Goal: Information Seeking & Learning: Learn about a topic

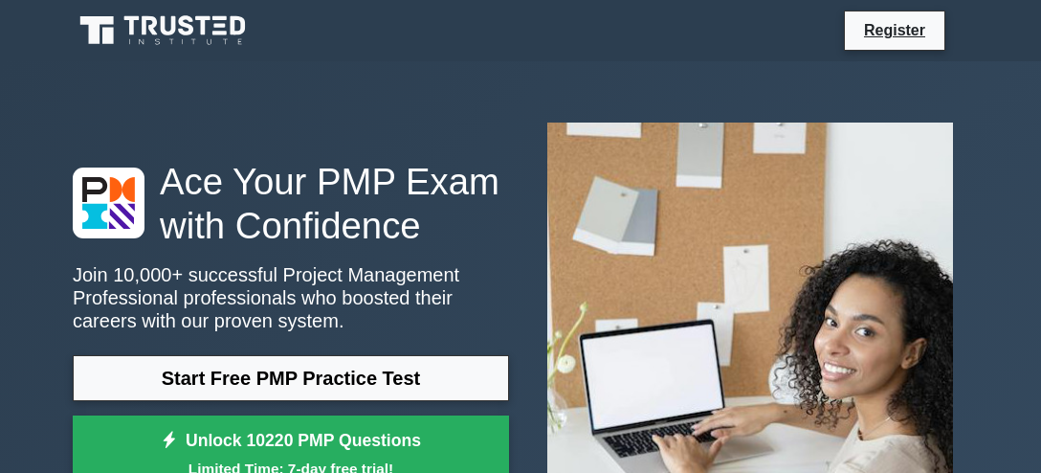
scroll to position [151, 0]
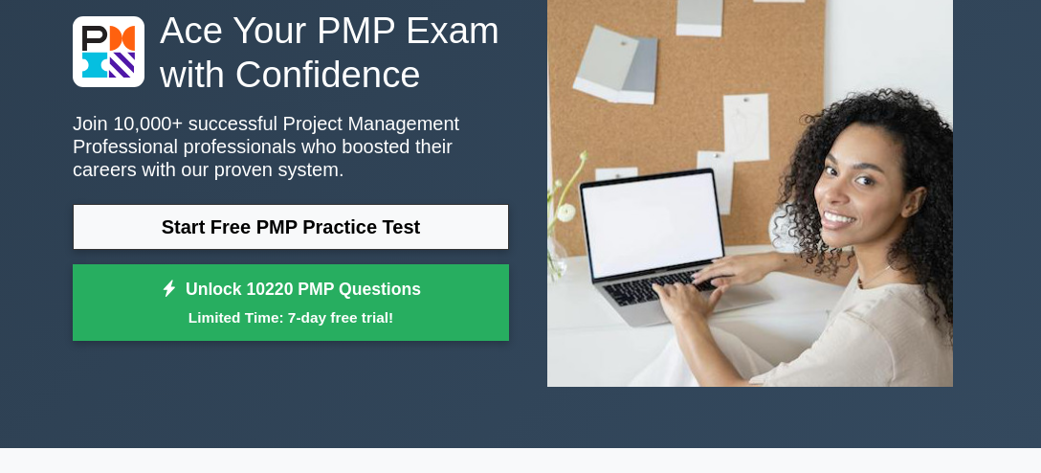
click at [343, 230] on link "Start Free PMP Practice Test" at bounding box center [291, 227] width 436 height 46
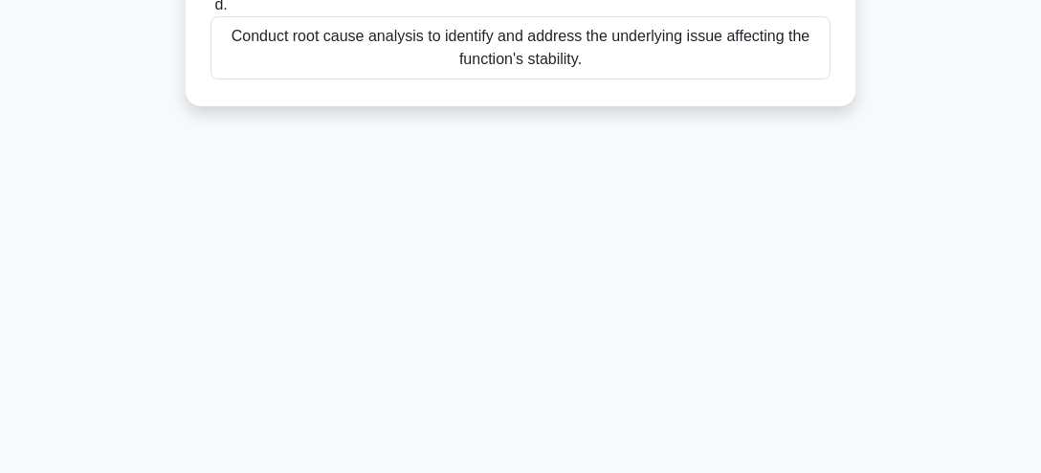
scroll to position [562, 0]
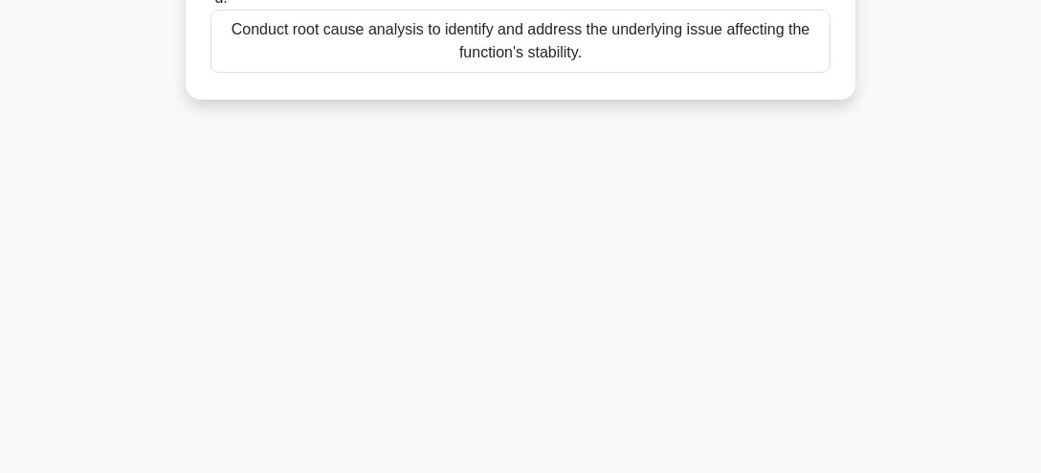
click at [636, 40] on div "Conduct root cause analysis to identify and address the underlying issue affect…" at bounding box center [521, 41] width 620 height 63
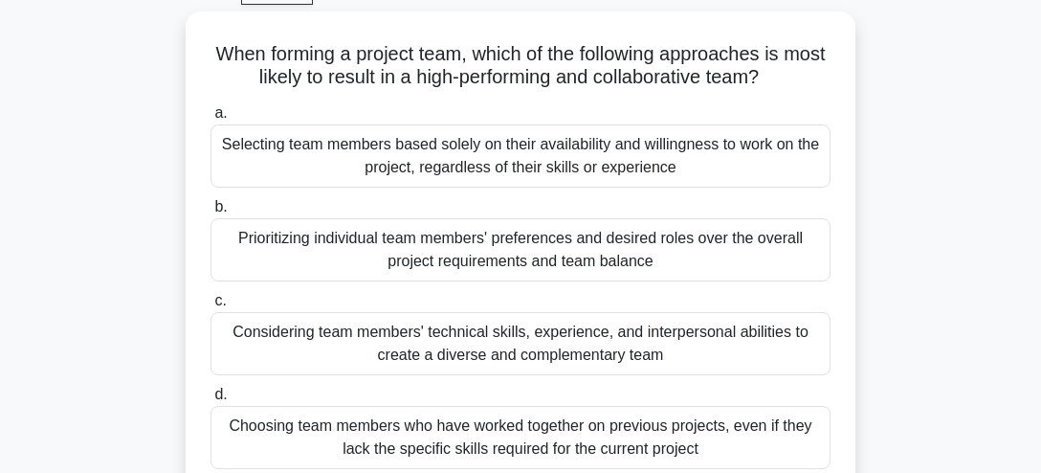
scroll to position [151, 0]
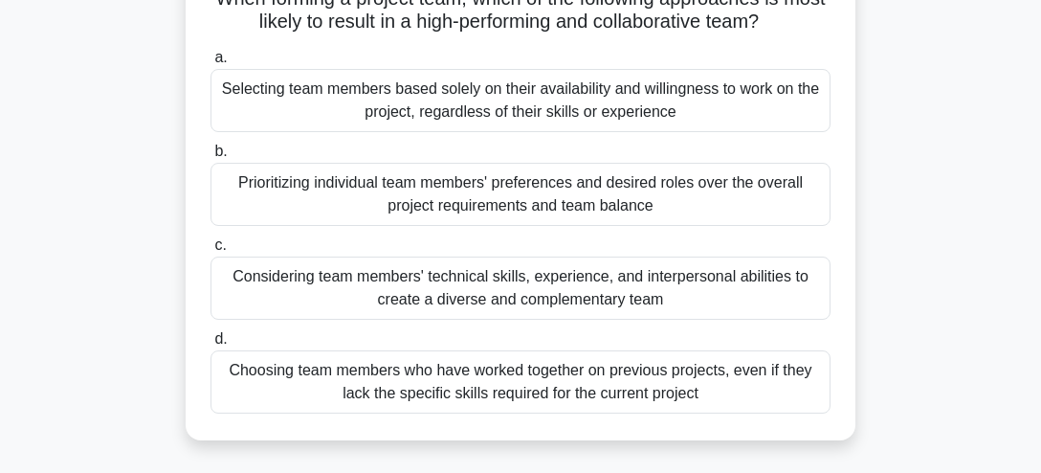
click at [485, 185] on div "Prioritizing individual team members' preferences and desired roles over the ov…" at bounding box center [521, 194] width 620 height 63
click at [211, 158] on input "b. Prioritizing individual team members' preferences and desired roles over the…" at bounding box center [211, 151] width 0 height 12
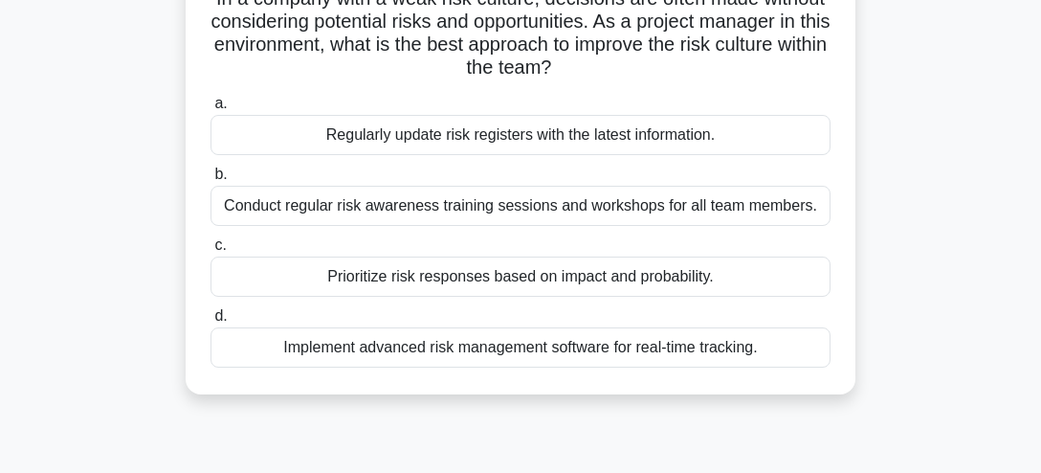
click at [659, 210] on div "Conduct regular risk awareness training sessions and workshops for all team mem…" at bounding box center [521, 206] width 620 height 40
click at [211, 181] on input "b. Conduct regular risk awareness training sessions and workshops for all team …" at bounding box center [211, 174] width 0 height 12
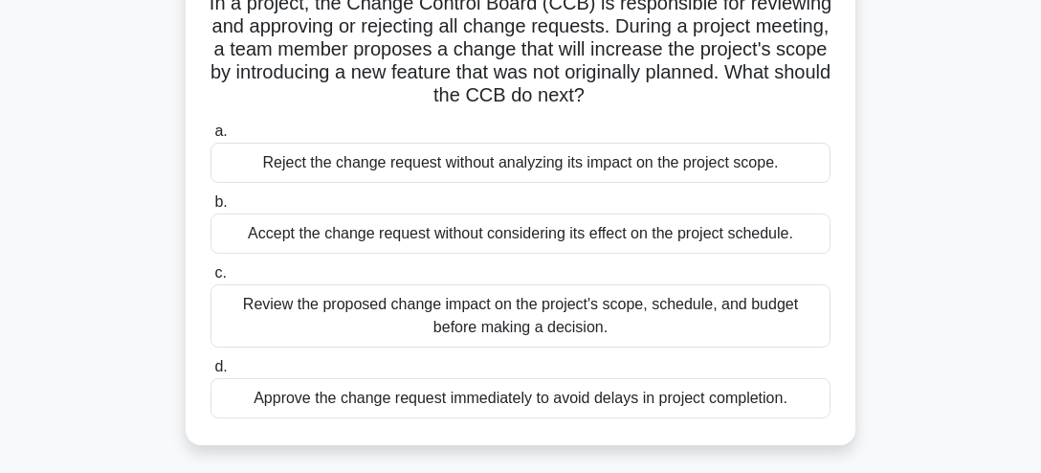
scroll to position [201, 0]
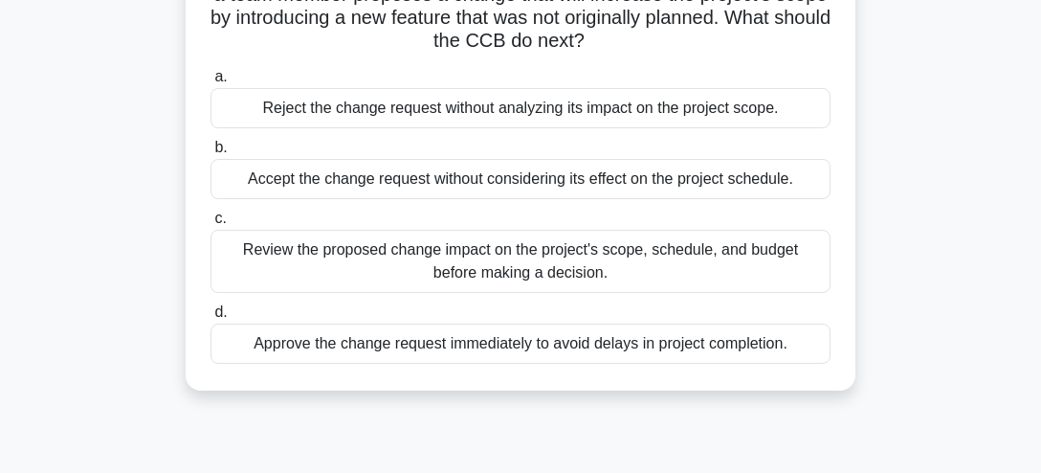
click at [555, 246] on div "Review the proposed change impact on the project's scope, schedule, and budget …" at bounding box center [521, 261] width 620 height 63
click at [211, 225] on input "c. Review the proposed change impact on the project's scope, schedule, and budg…" at bounding box center [211, 218] width 0 height 12
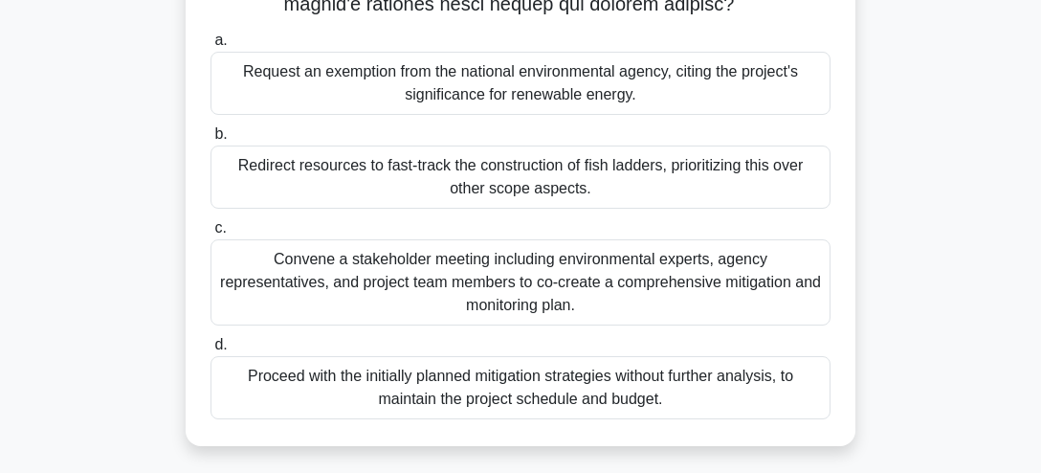
scroll to position [612, 0]
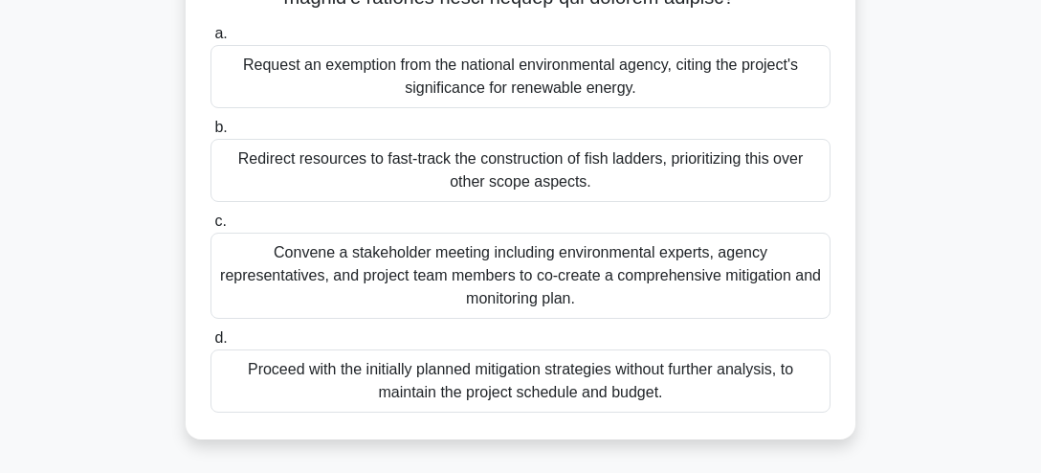
click at [529, 265] on div "Convene a stakeholder meeting including environmental experts, agency represent…" at bounding box center [521, 276] width 620 height 86
click at [211, 228] on input "c. Convene a stakeholder meeting including environmental experts, agency repres…" at bounding box center [211, 221] width 0 height 12
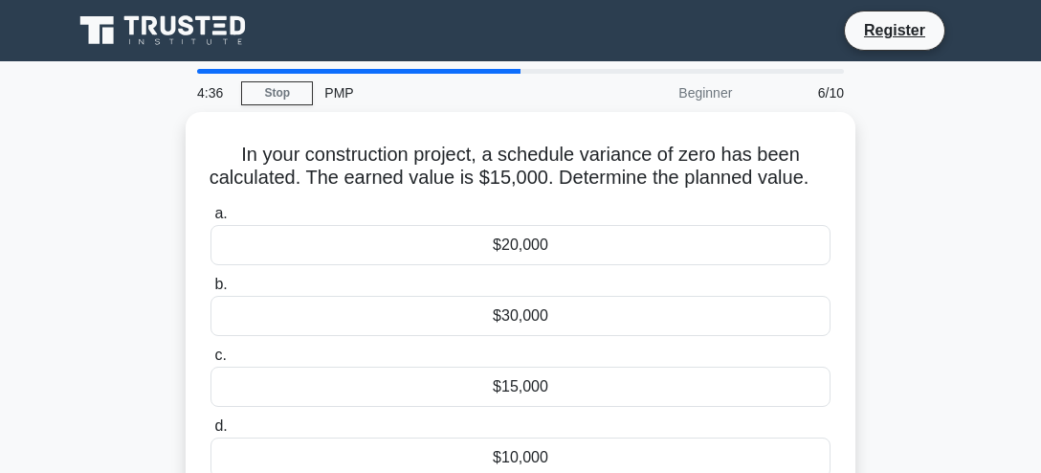
scroll to position [50, 0]
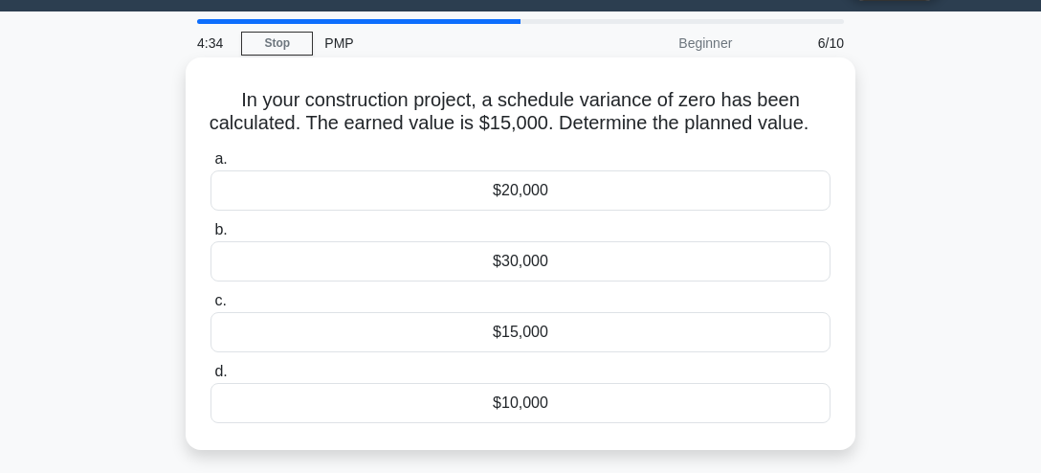
click at [521, 331] on div "$15,000" at bounding box center [521, 332] width 620 height 40
click at [211, 307] on input "c. $15,000" at bounding box center [211, 301] width 0 height 12
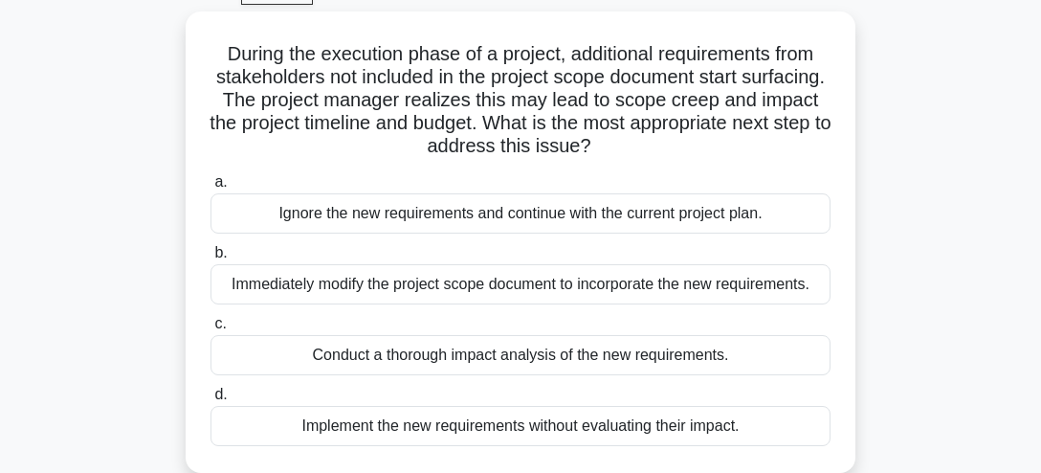
scroll to position [151, 0]
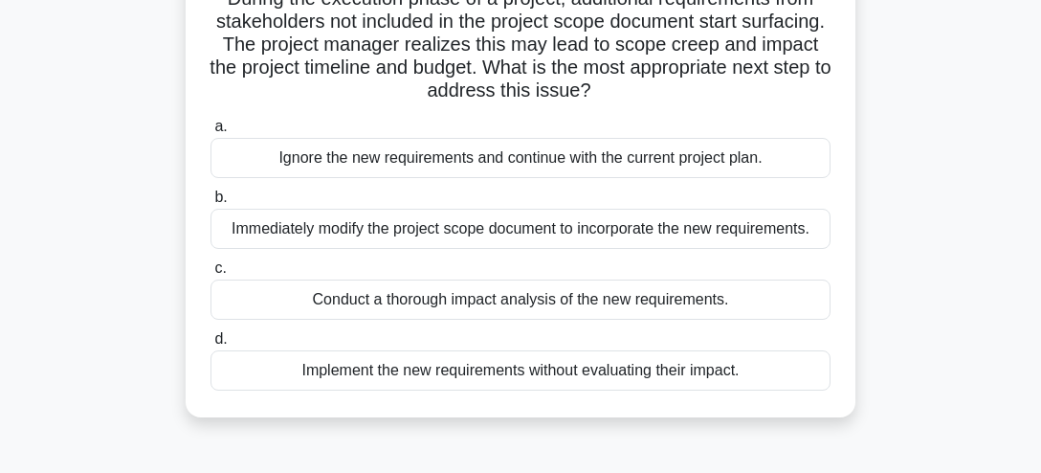
click at [556, 302] on div "Conduct a thorough impact analysis of the new requirements." at bounding box center [521, 299] width 620 height 40
click at [211, 275] on input "c. Conduct a thorough impact analysis of the new requirements." at bounding box center [211, 268] width 0 height 12
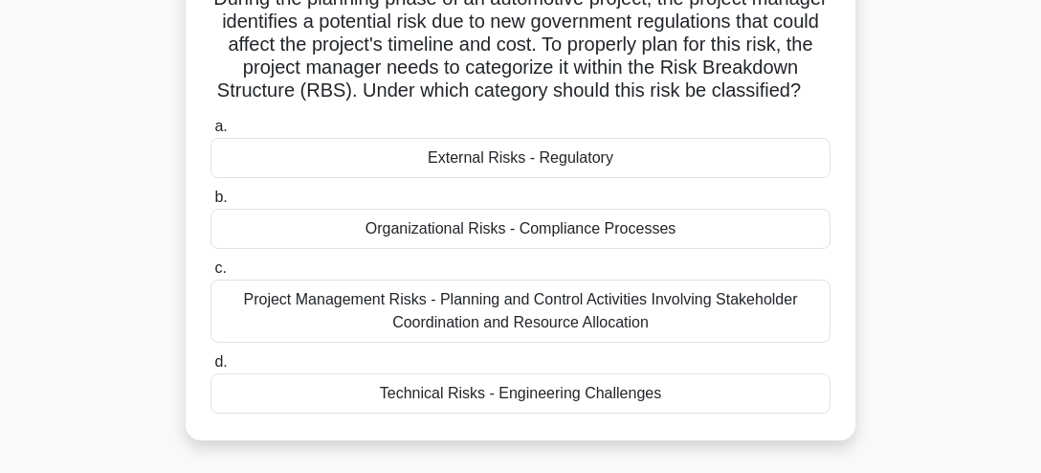
click at [616, 312] on div "Project Management Risks - Planning and Control Activities Involving Stakeholde…" at bounding box center [521, 310] width 620 height 63
click at [211, 275] on input "c. Project Management Risks - Planning and Control Activities Involving Stakeho…" at bounding box center [211, 268] width 0 height 12
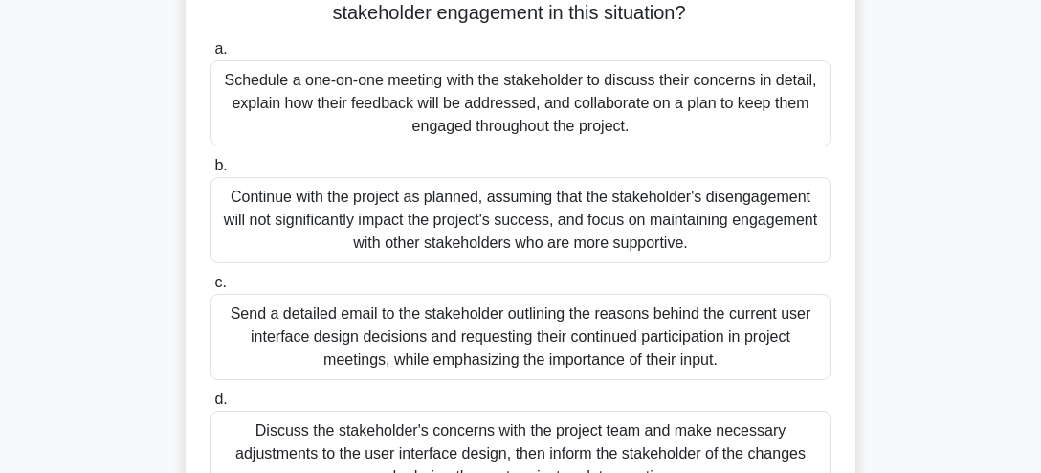
scroll to position [352, 0]
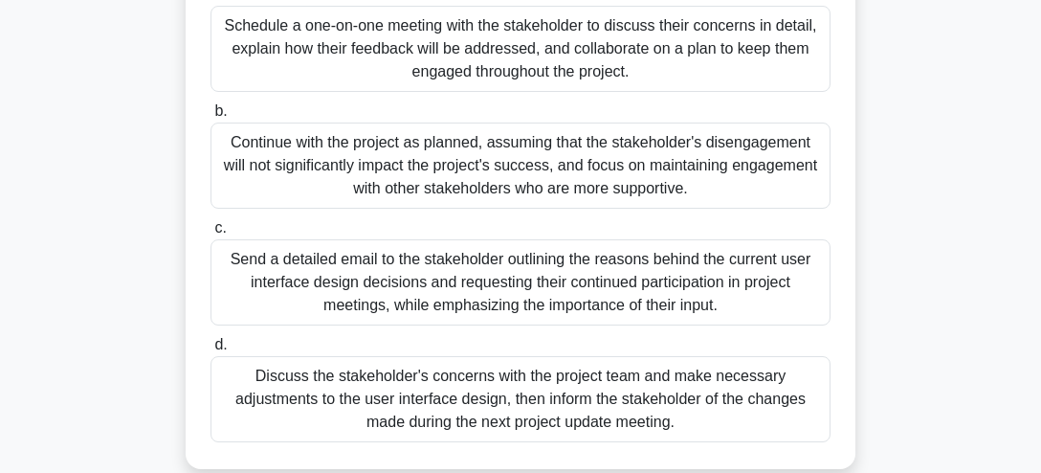
click at [495, 35] on div "Schedule a one-on-one meeting with the stakeholder to discuss their concerns in…" at bounding box center [521, 49] width 620 height 86
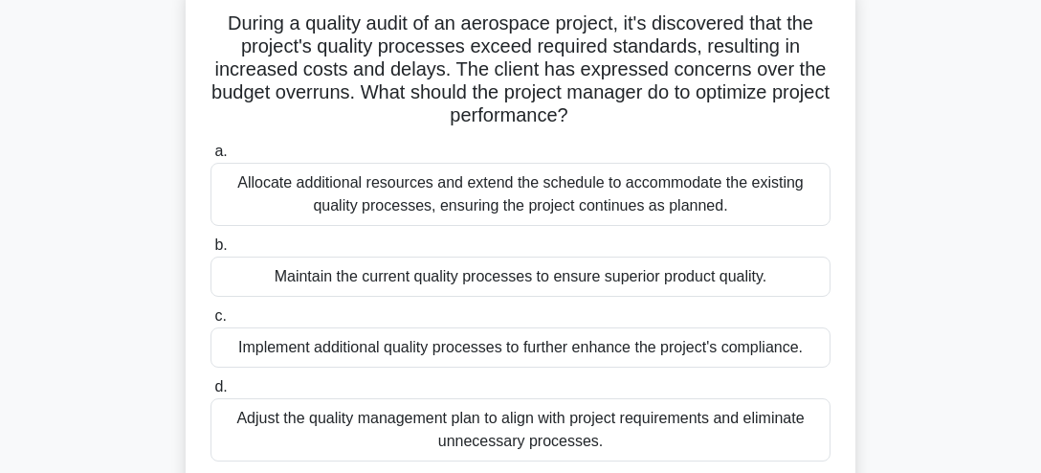
scroll to position [151, 0]
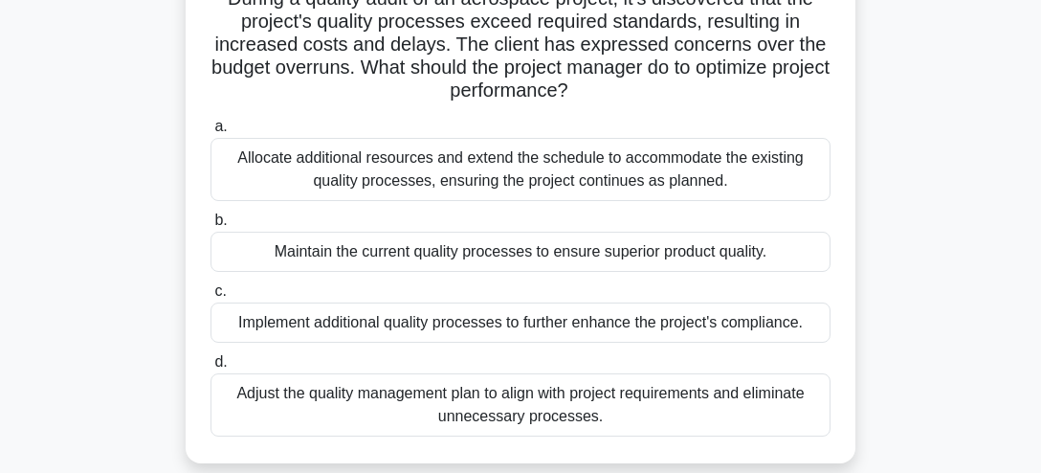
click at [484, 399] on div "Adjust the quality management plan to align with project requirements and elimi…" at bounding box center [521, 404] width 620 height 63
click at [211, 369] on input "d. Adjust the quality management plan to align with project requirements and el…" at bounding box center [211, 362] width 0 height 12
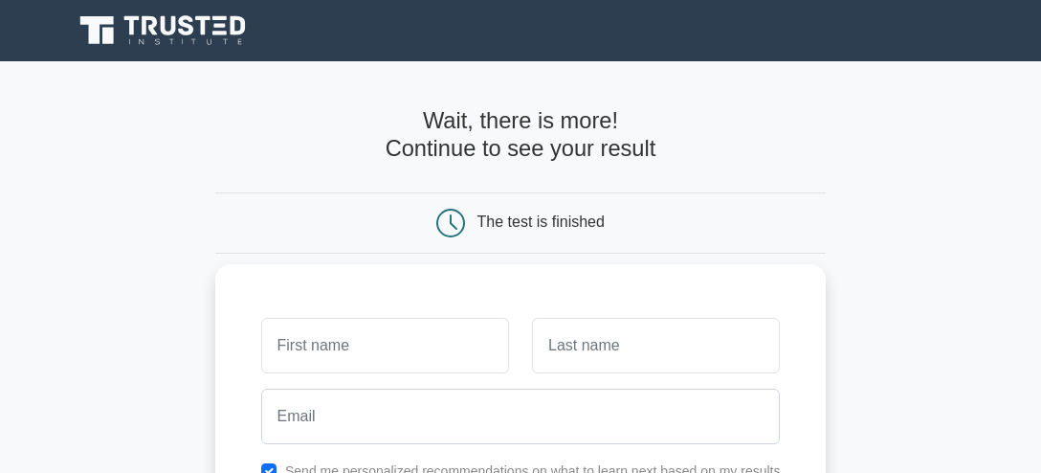
scroll to position [2, 0]
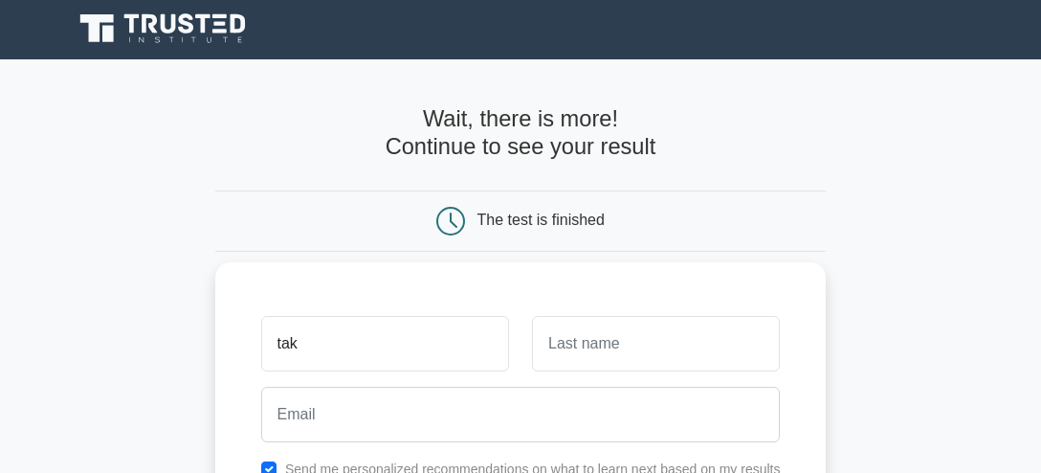
type input "tak"
click at [644, 346] on input "text" at bounding box center [656, 344] width 248 height 56
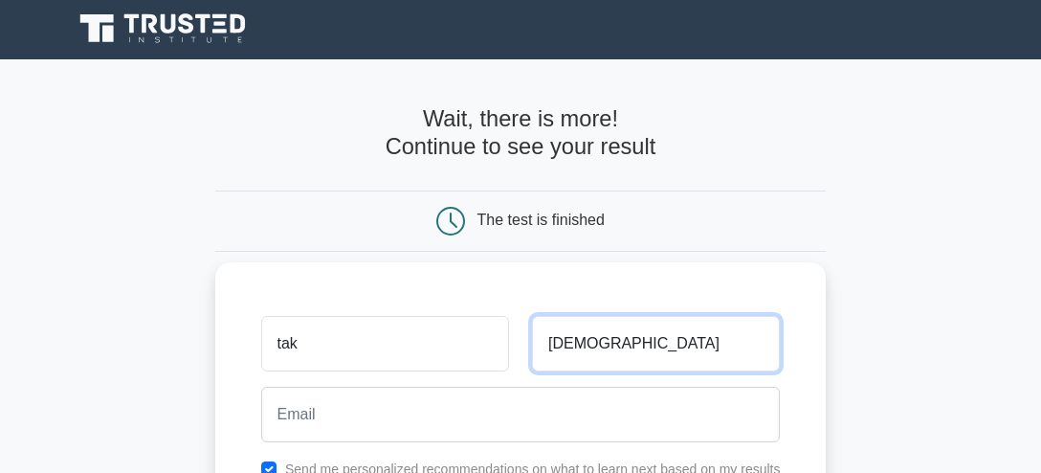
type input "jdddd"
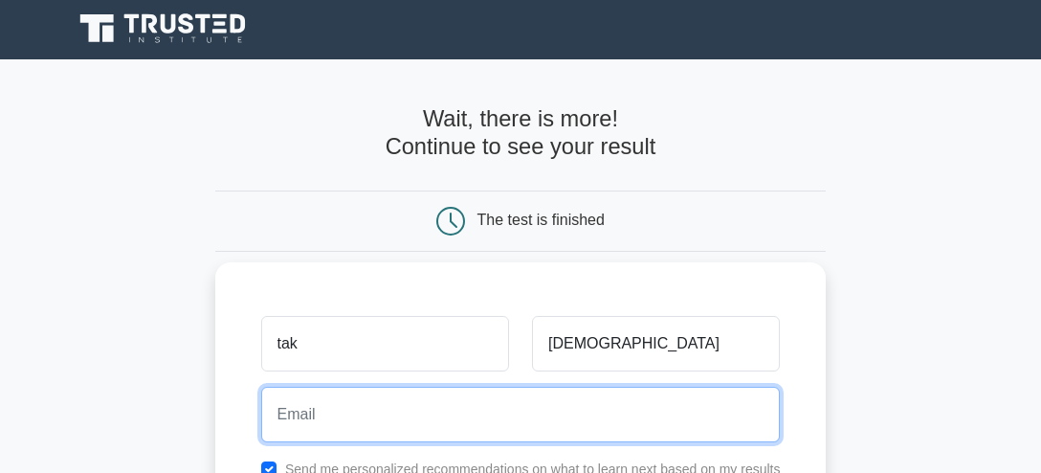
click at [414, 417] on input "email" at bounding box center [521, 415] width 520 height 56
type input "abuleenalaa@gmail.com"
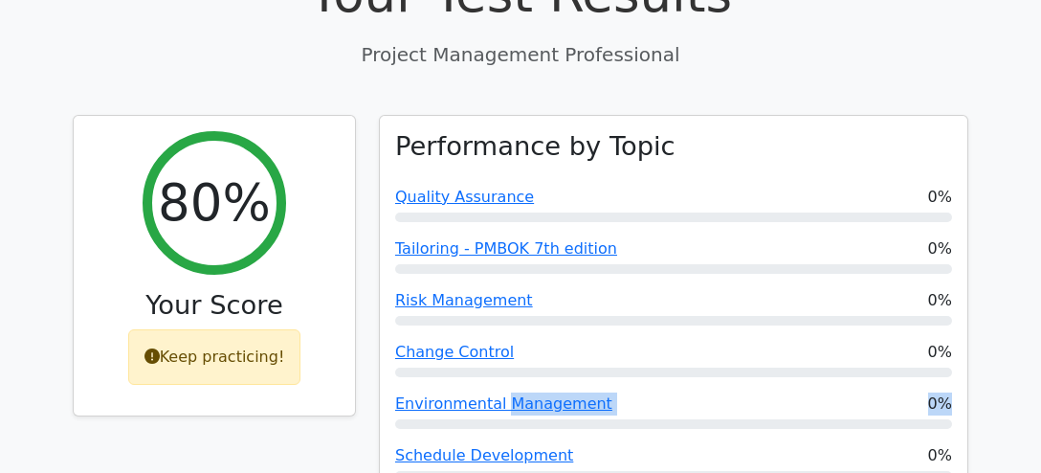
scroll to position [705, 0]
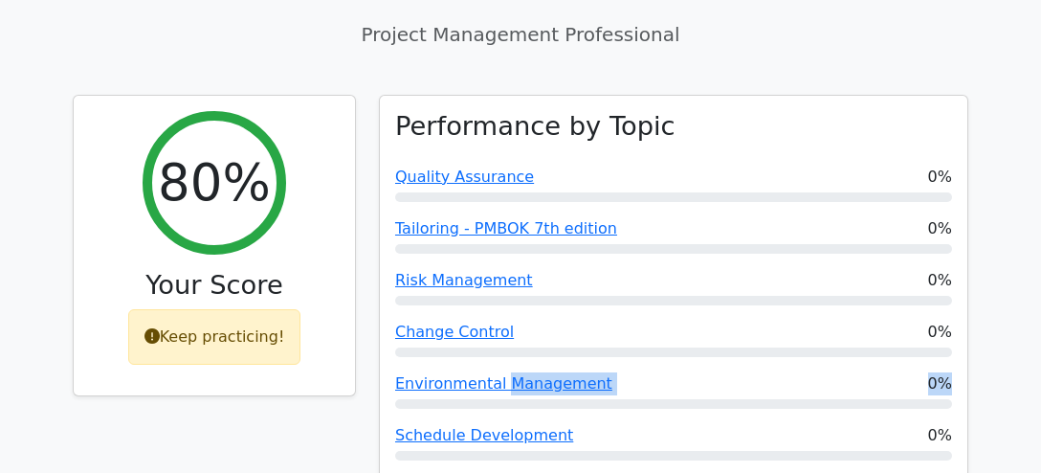
drag, startPoint x: 496, startPoint y: 320, endPoint x: 1040, endPoint y: 348, distance: 545.4
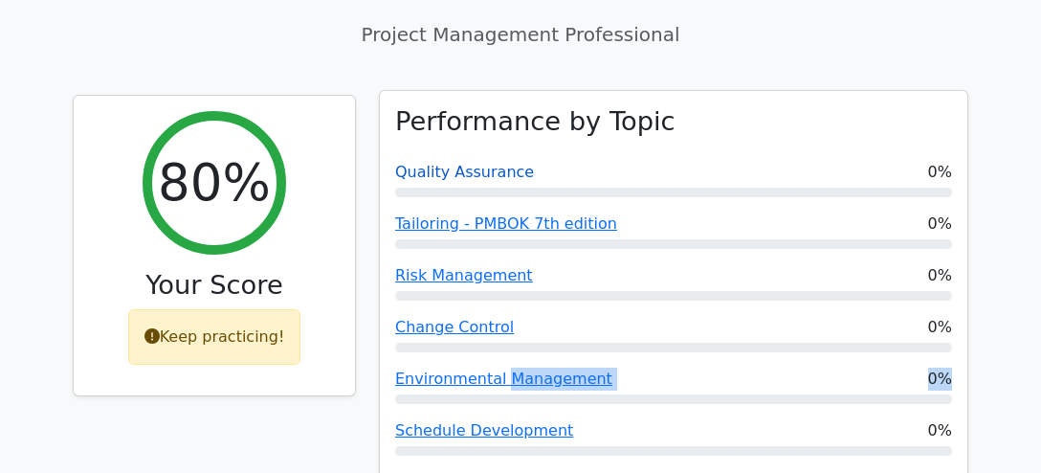
click at [450, 163] on link "Quality Assurance" at bounding box center [464, 172] width 139 height 18
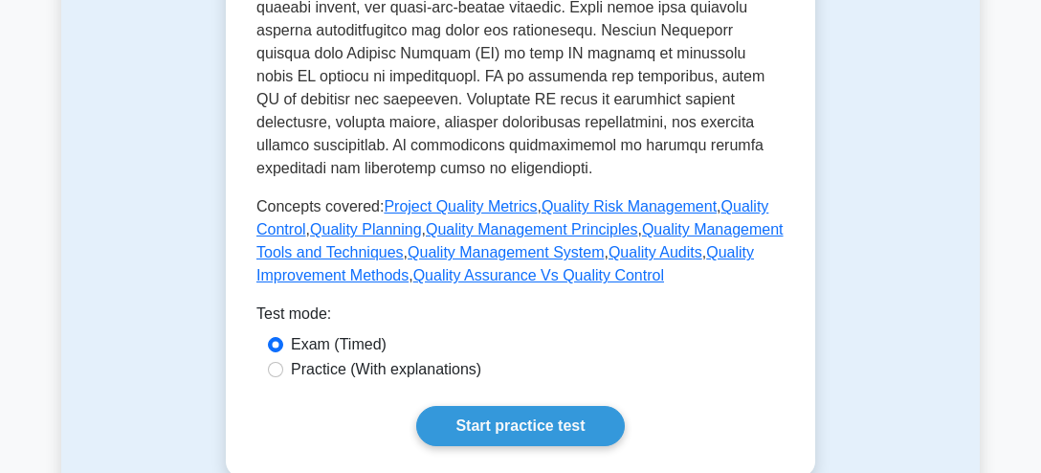
scroll to position [958, 0]
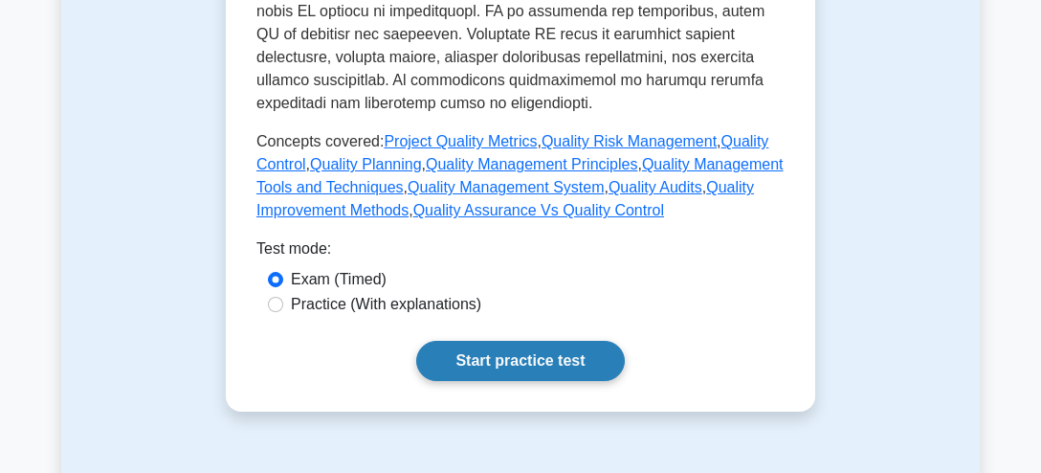
click at [487, 341] on link "Start practice test" at bounding box center [520, 361] width 208 height 40
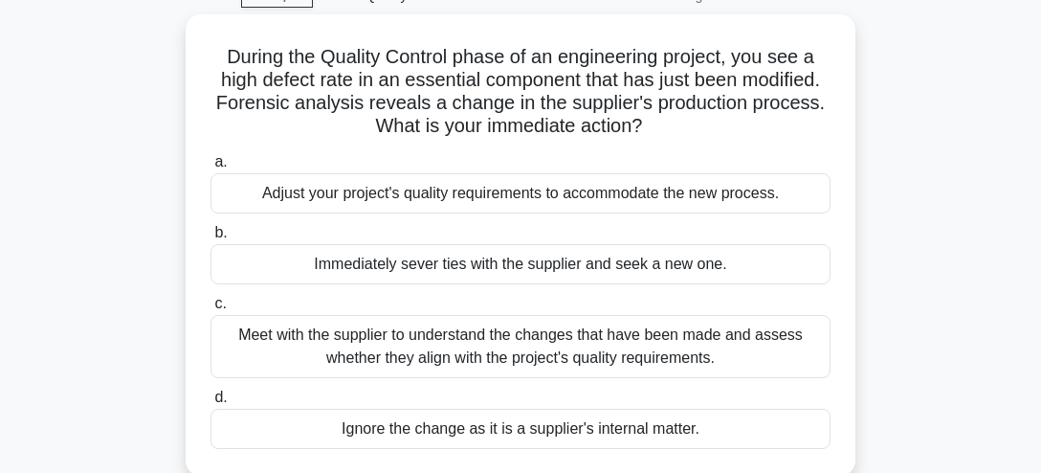
scroll to position [101, 0]
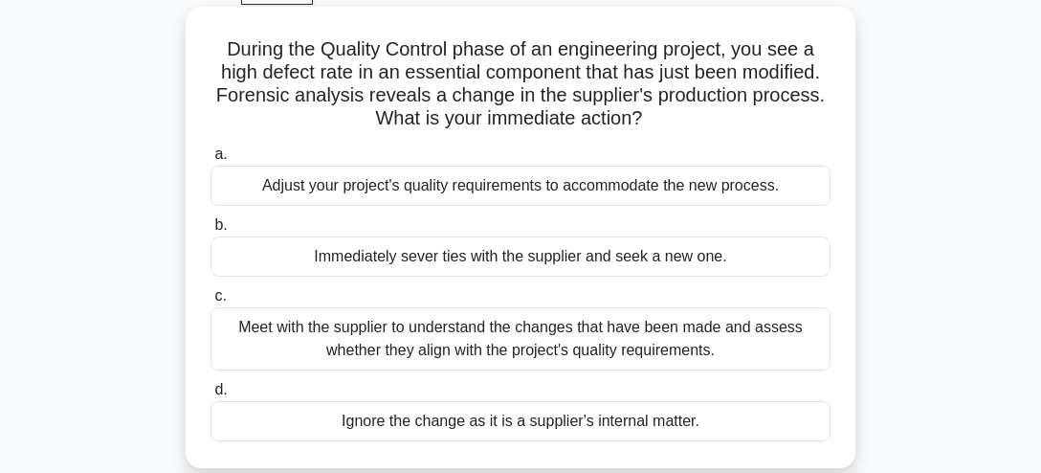
click at [464, 331] on div "Meet with the supplier to understand the changes that have been made and assess…" at bounding box center [521, 338] width 620 height 63
click at [211, 302] on input "c. Meet with the supplier to understand the changes that have been made and ass…" at bounding box center [211, 296] width 0 height 12
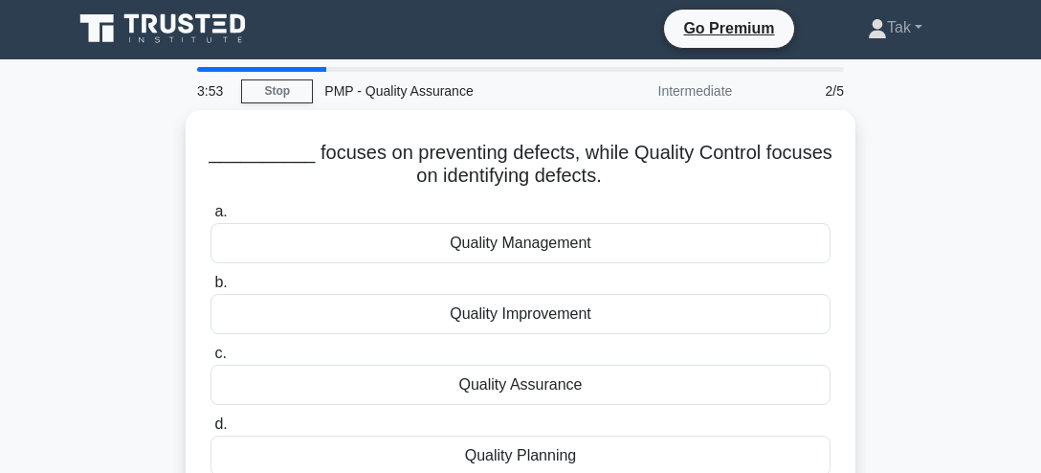
scroll to position [0, 0]
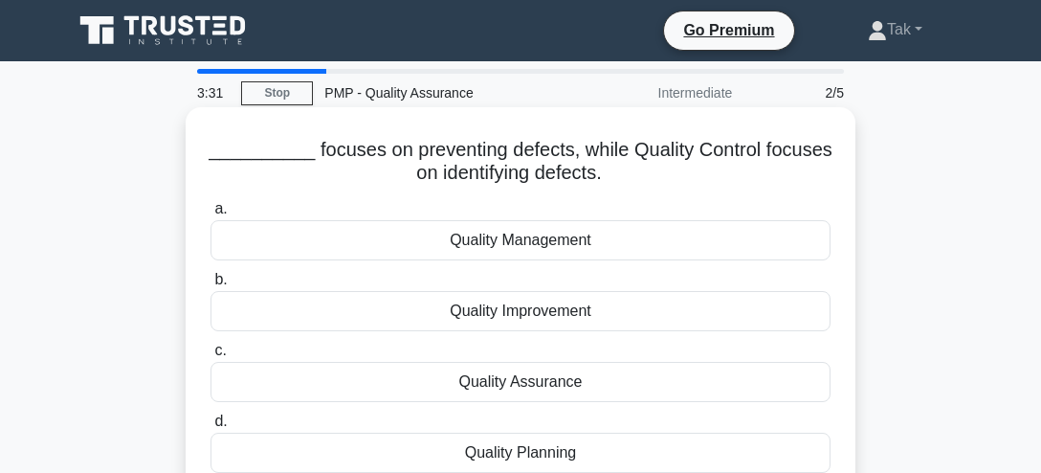
click at [543, 380] on div "Quality Assurance" at bounding box center [521, 382] width 620 height 40
click at [211, 357] on input "c. Quality Assurance" at bounding box center [211, 351] width 0 height 12
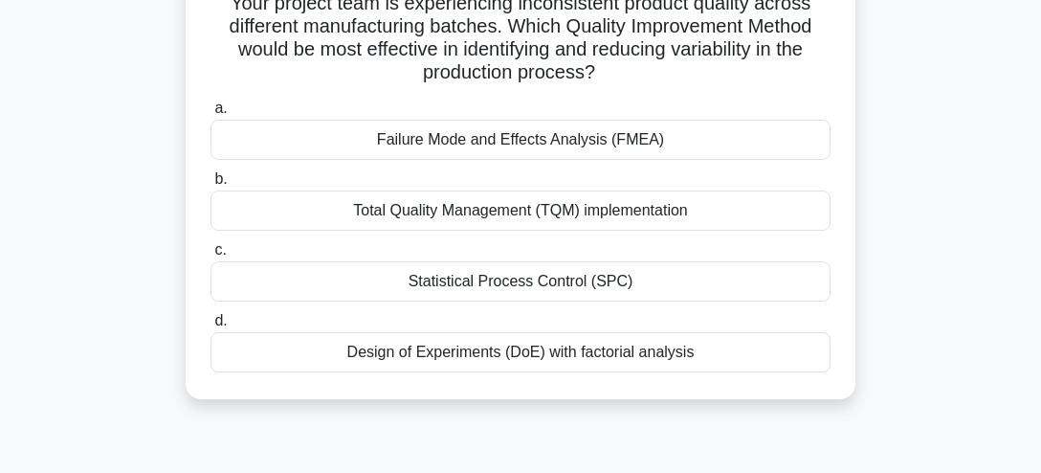
scroll to position [101, 0]
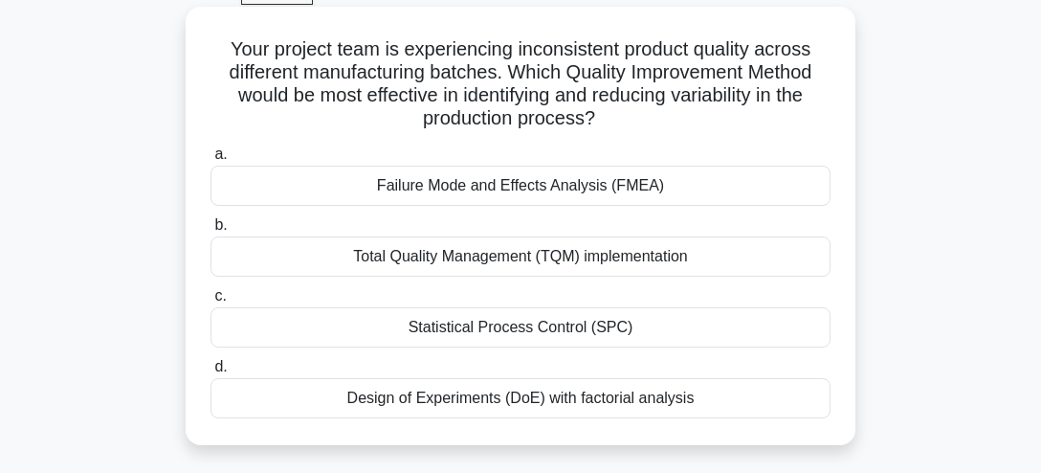
click at [524, 250] on div "Total Quality Management (TQM) implementation" at bounding box center [521, 256] width 620 height 40
click at [211, 232] on input "b. Total Quality Management (TQM) implementation" at bounding box center [211, 225] width 0 height 12
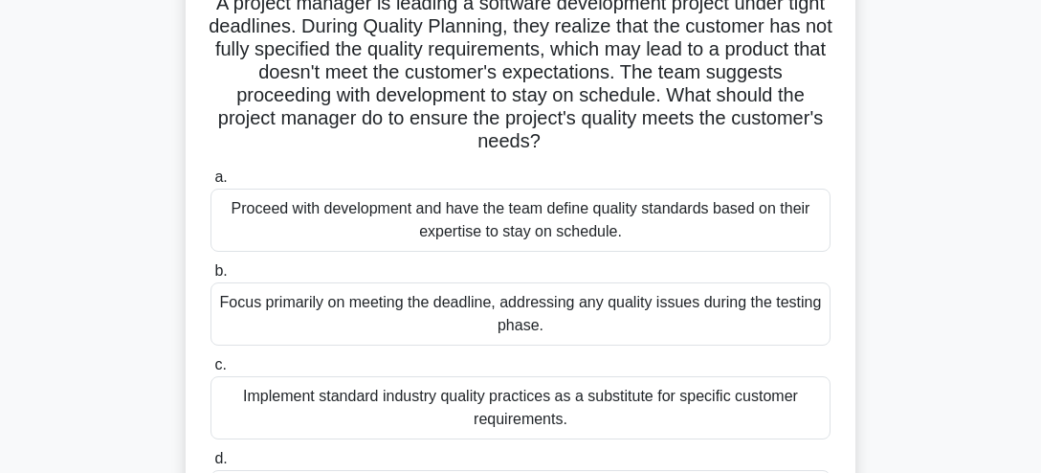
scroll to position [201, 0]
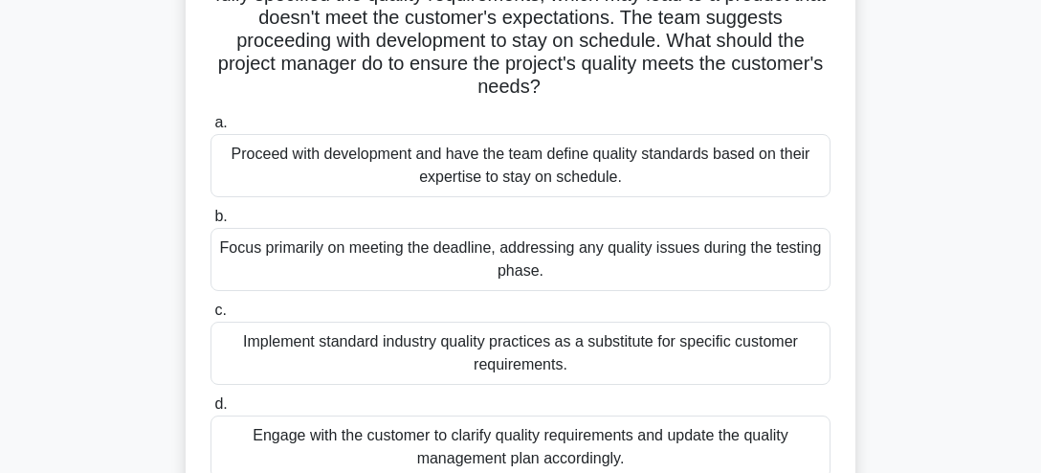
click at [429, 322] on div "Implement standard industry quality practices as a substitute for specific cust…" at bounding box center [521, 353] width 620 height 63
click at [211, 316] on input "c. Implement standard industry quality practices as a substitute for specific c…" at bounding box center [211, 310] width 0 height 12
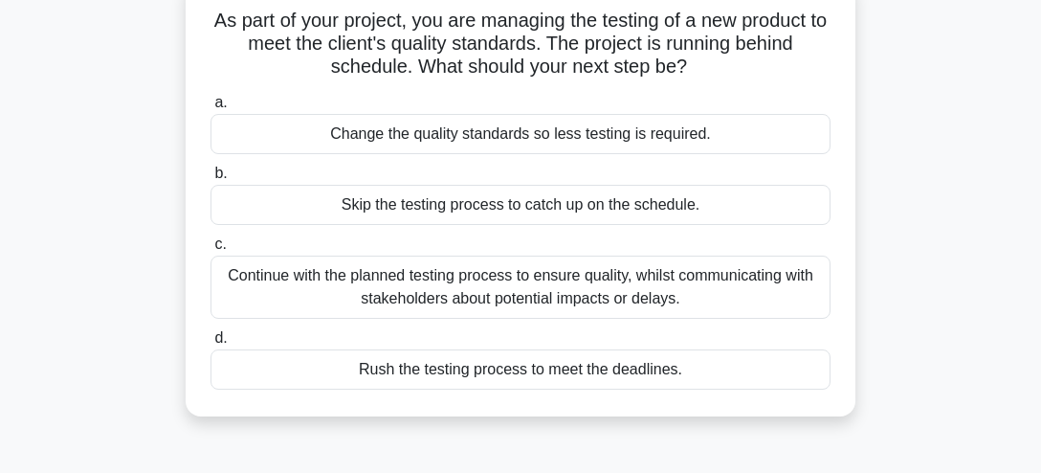
scroll to position [151, 0]
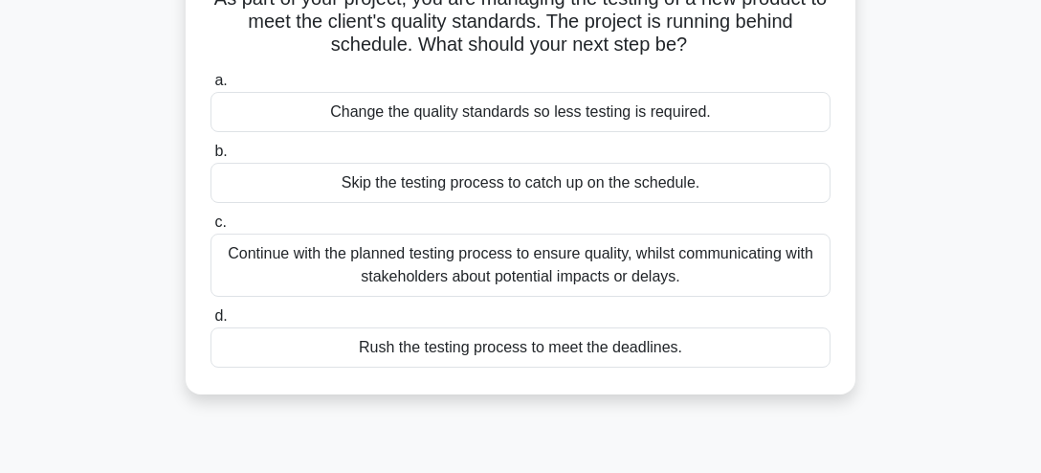
click at [496, 279] on div "Continue with the planned testing process to ensure quality, whilst communicati…" at bounding box center [521, 265] width 620 height 63
click at [211, 229] on input "c. Continue with the planned testing process to ensure quality, whilst communic…" at bounding box center [211, 222] width 0 height 12
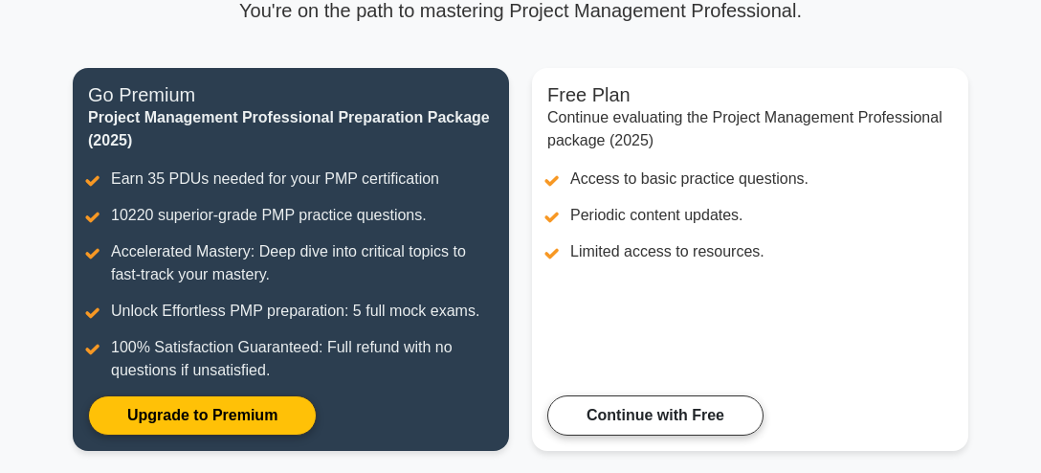
scroll to position [144, 0]
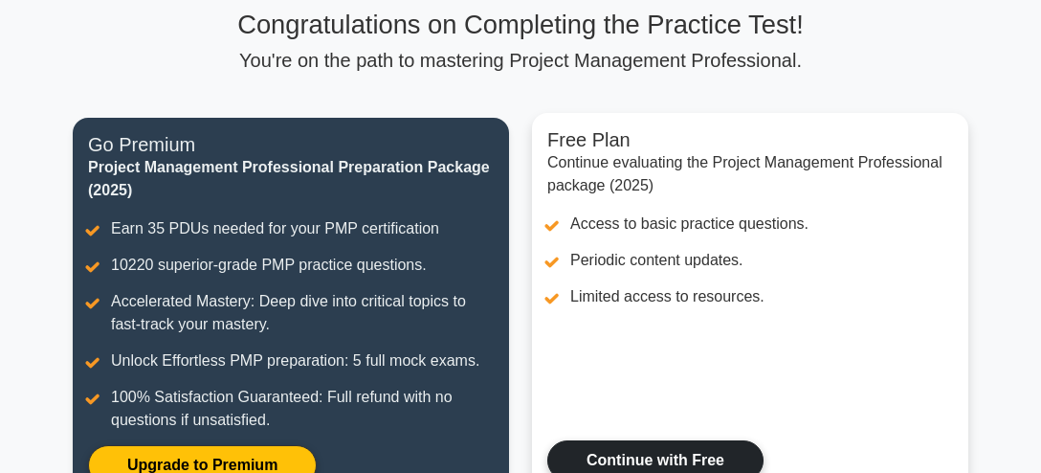
click at [646, 449] on link "Continue with Free" at bounding box center [656, 460] width 216 height 40
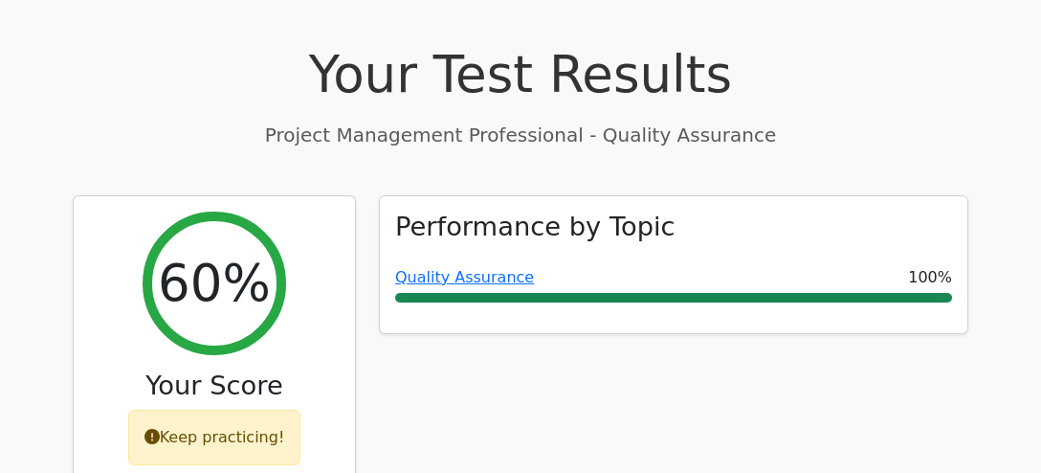
scroll to position [554, 0]
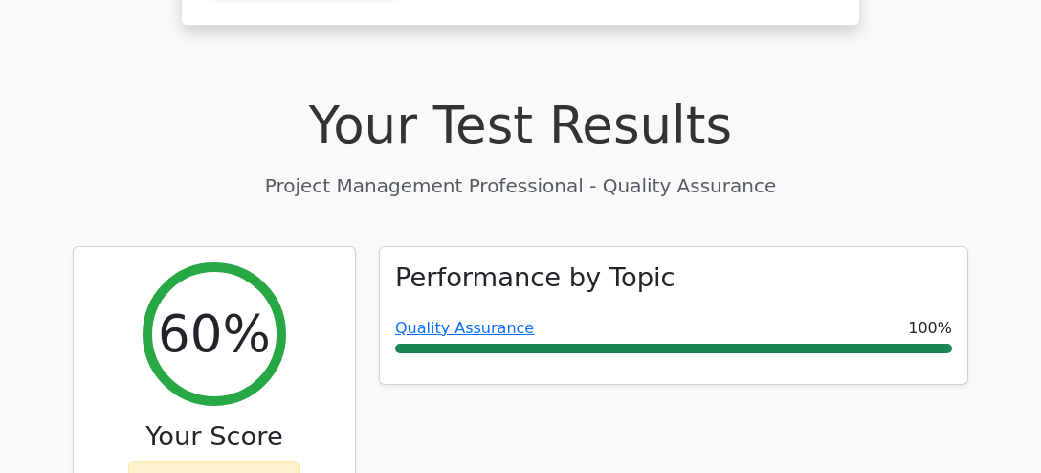
click at [644, 458] on div "Performance by Topic Quality Assurance 100%" at bounding box center [674, 408] width 613 height 324
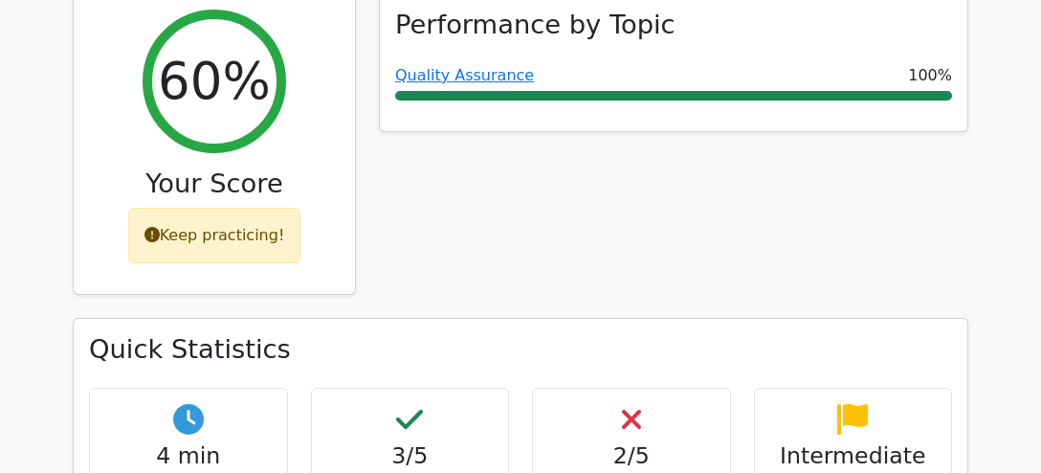
click at [644, 458] on div "Quick Statistics 4 min Time Taken 3/5 Correct Answers 2/5 Incorrect Answers Int…" at bounding box center [521, 433] width 894 height 229
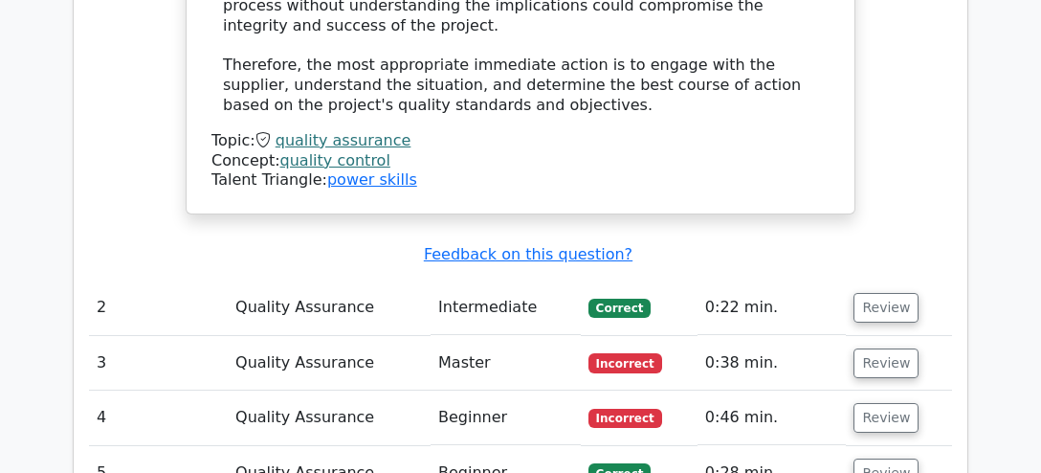
scroll to position [2320, 0]
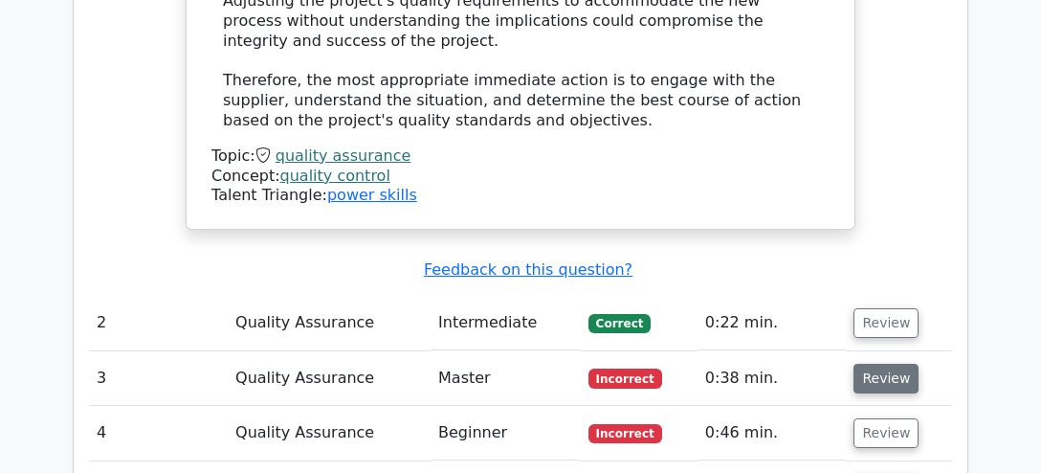
click at [882, 364] on button "Review" at bounding box center [886, 379] width 65 height 30
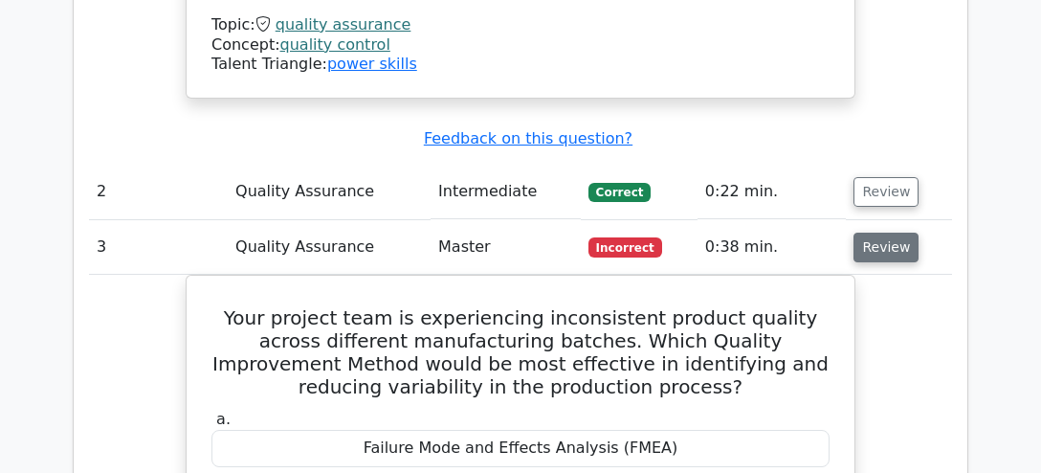
scroll to position [2471, 0]
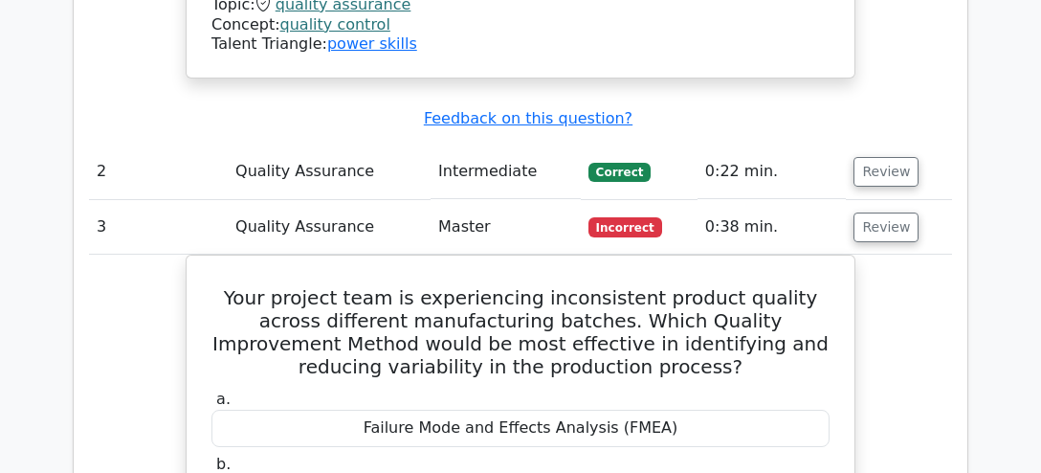
click at [637, 217] on span "Incorrect" at bounding box center [626, 226] width 74 height 19
click at [877, 212] on button "Review" at bounding box center [886, 227] width 65 height 30
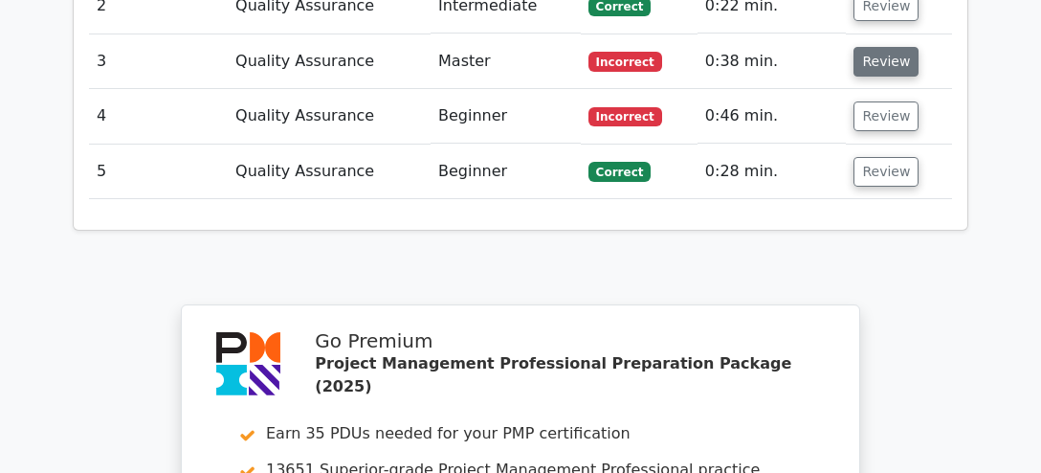
scroll to position [2623, 0]
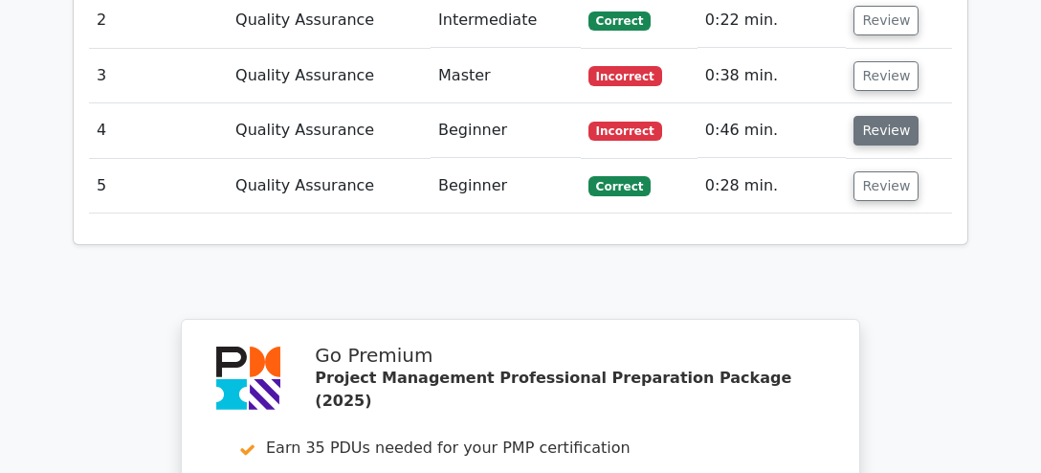
click at [882, 116] on button "Review" at bounding box center [886, 131] width 65 height 30
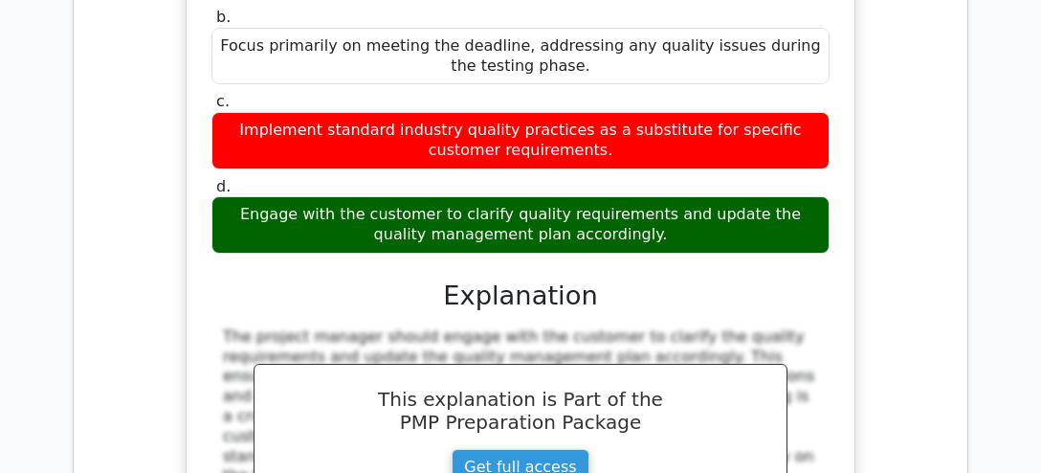
scroll to position [3076, 0]
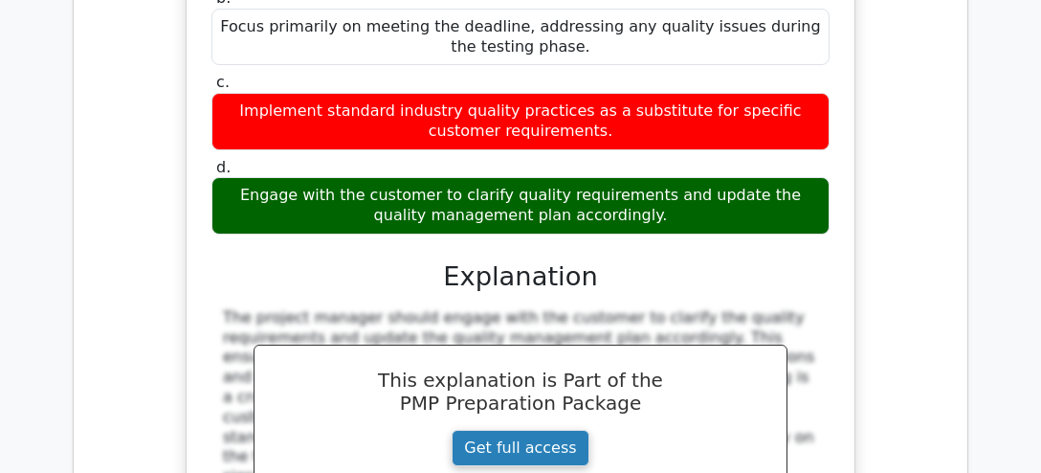
click at [513, 430] on link "Get full access" at bounding box center [520, 448] width 137 height 36
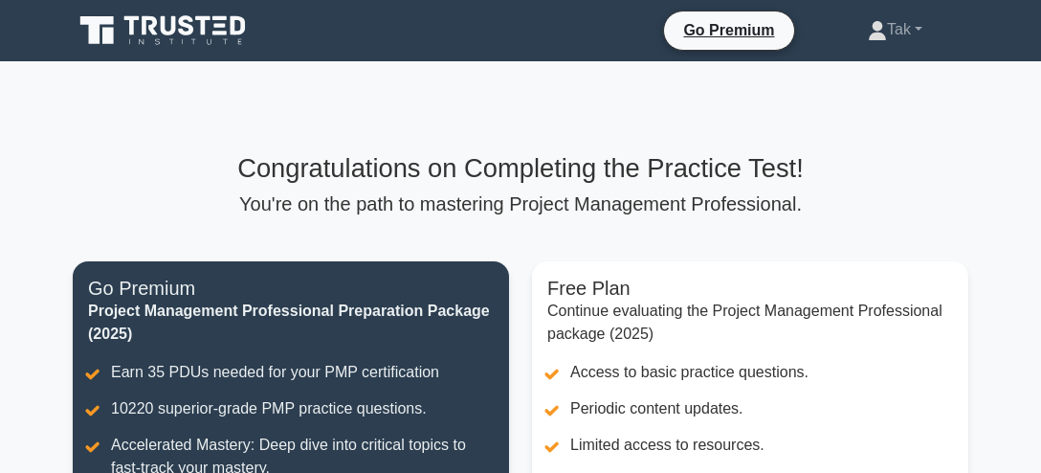
scroll to position [144, 0]
